Goal: Subscribe to service/newsletter

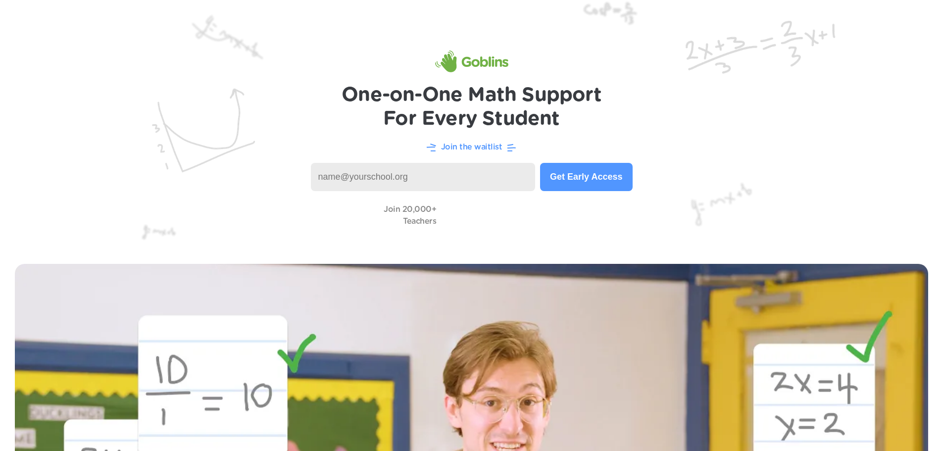
click at [592, 165] on button "Get Early Access" at bounding box center [586, 177] width 92 height 28
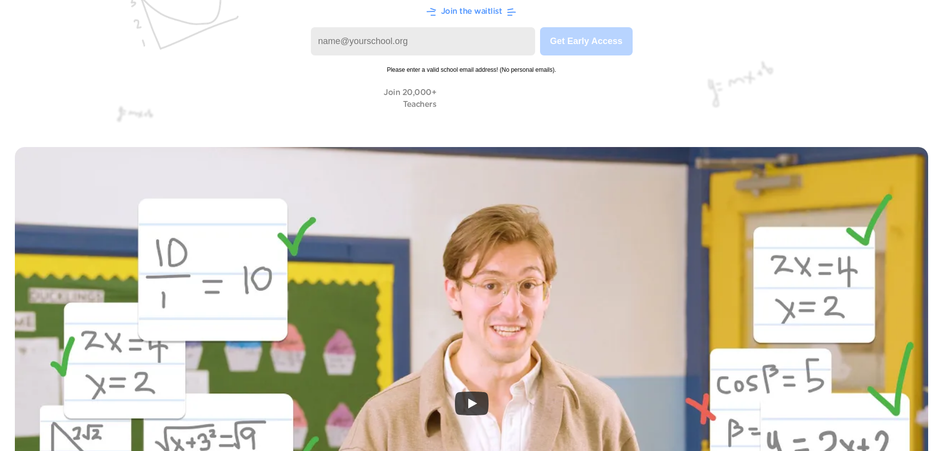
scroll to position [49, 0]
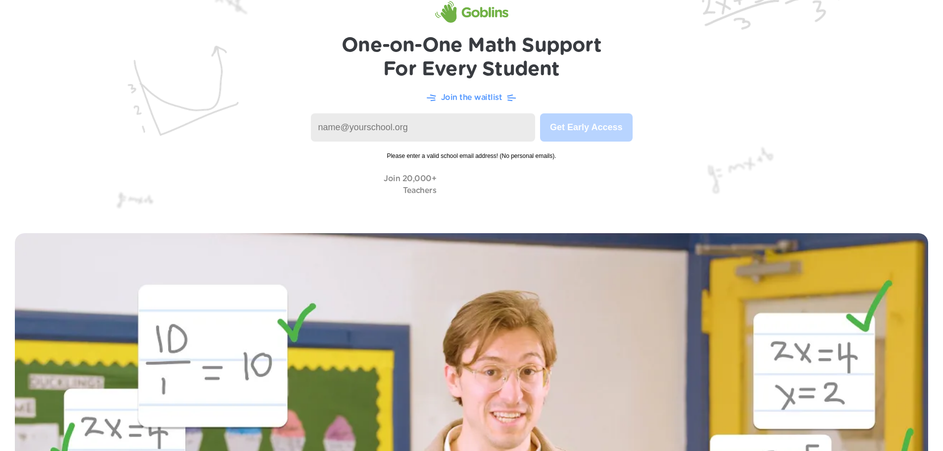
drag, startPoint x: 504, startPoint y: 132, endPoint x: 501, endPoint y: 148, distance: 16.1
click at [503, 133] on input at bounding box center [423, 127] width 225 height 28
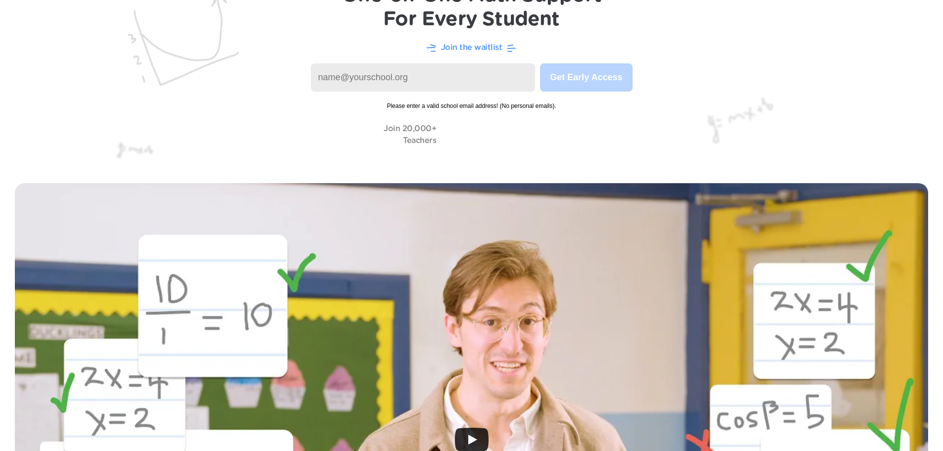
scroll to position [99, 0]
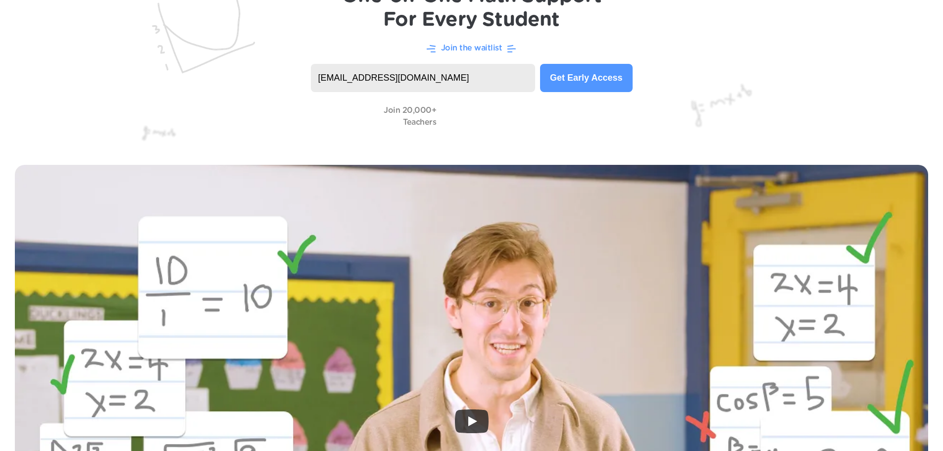
type input "anikah16@nycstudents.net"
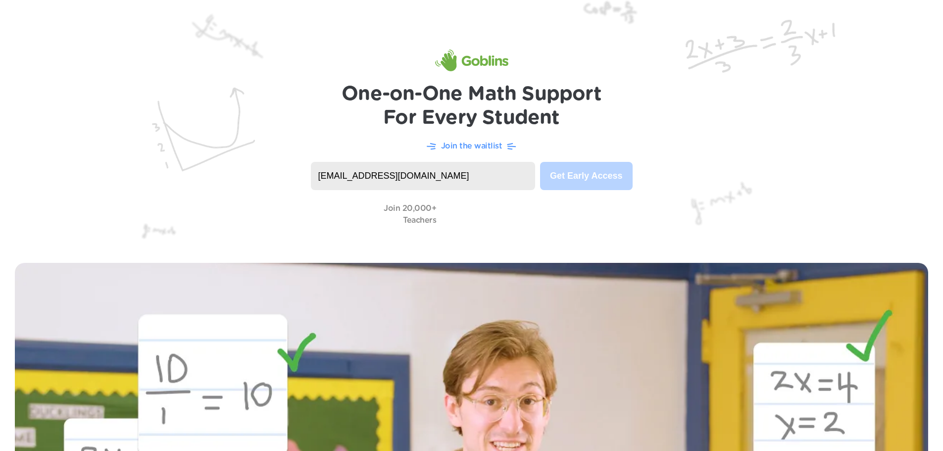
scroll to position [0, 0]
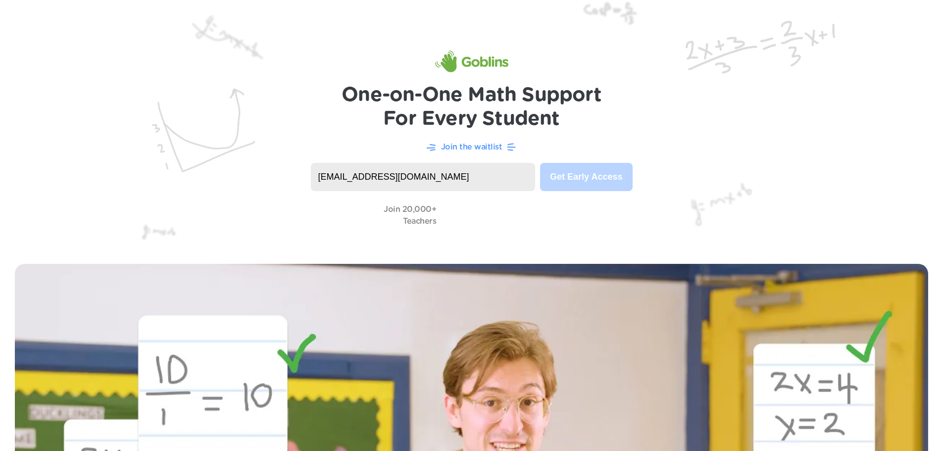
click at [495, 145] on p "Join the waitlist" at bounding box center [471, 147] width 61 height 12
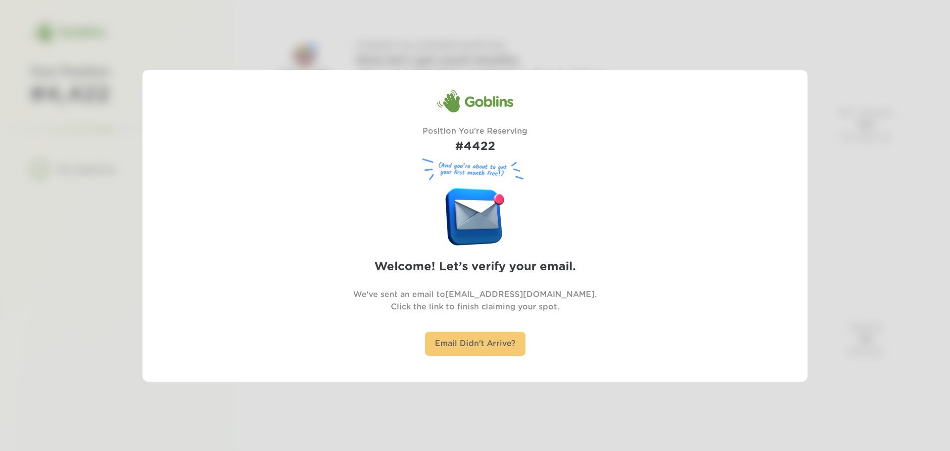
click at [500, 350] on div "Email Didn't Arrive?" at bounding box center [475, 344] width 100 height 24
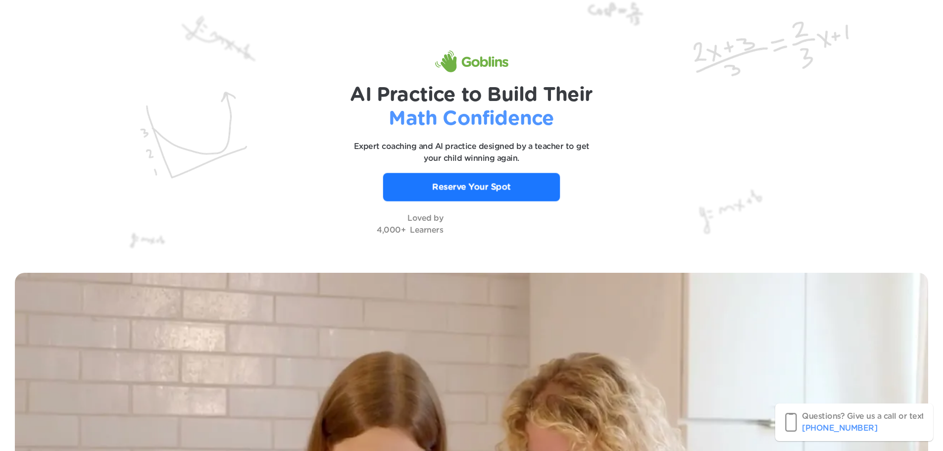
click at [436, 187] on p "Reserve Your Spot" at bounding box center [471, 187] width 79 height 13
